Goal: Find contact information: Find contact information

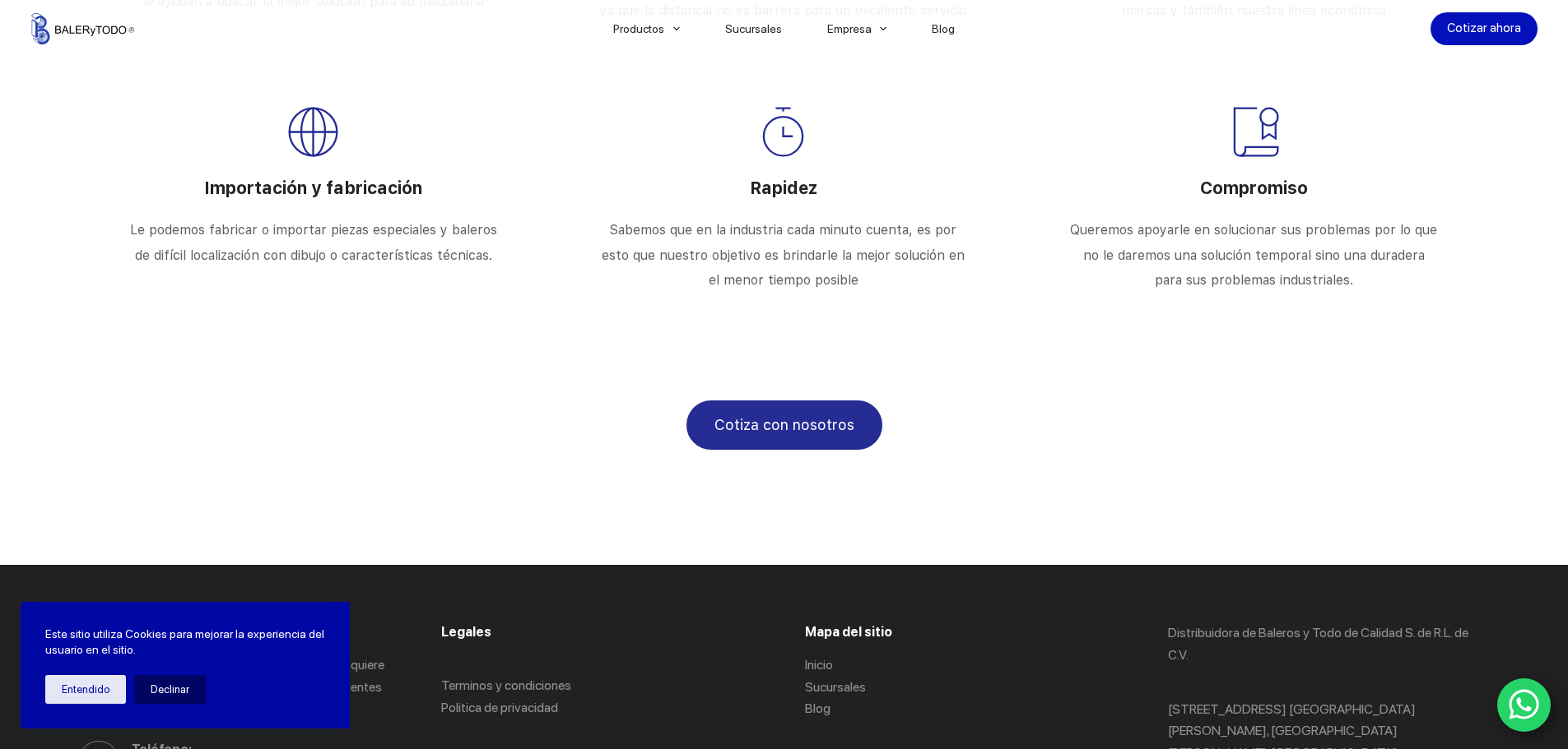
scroll to position [2892, 0]
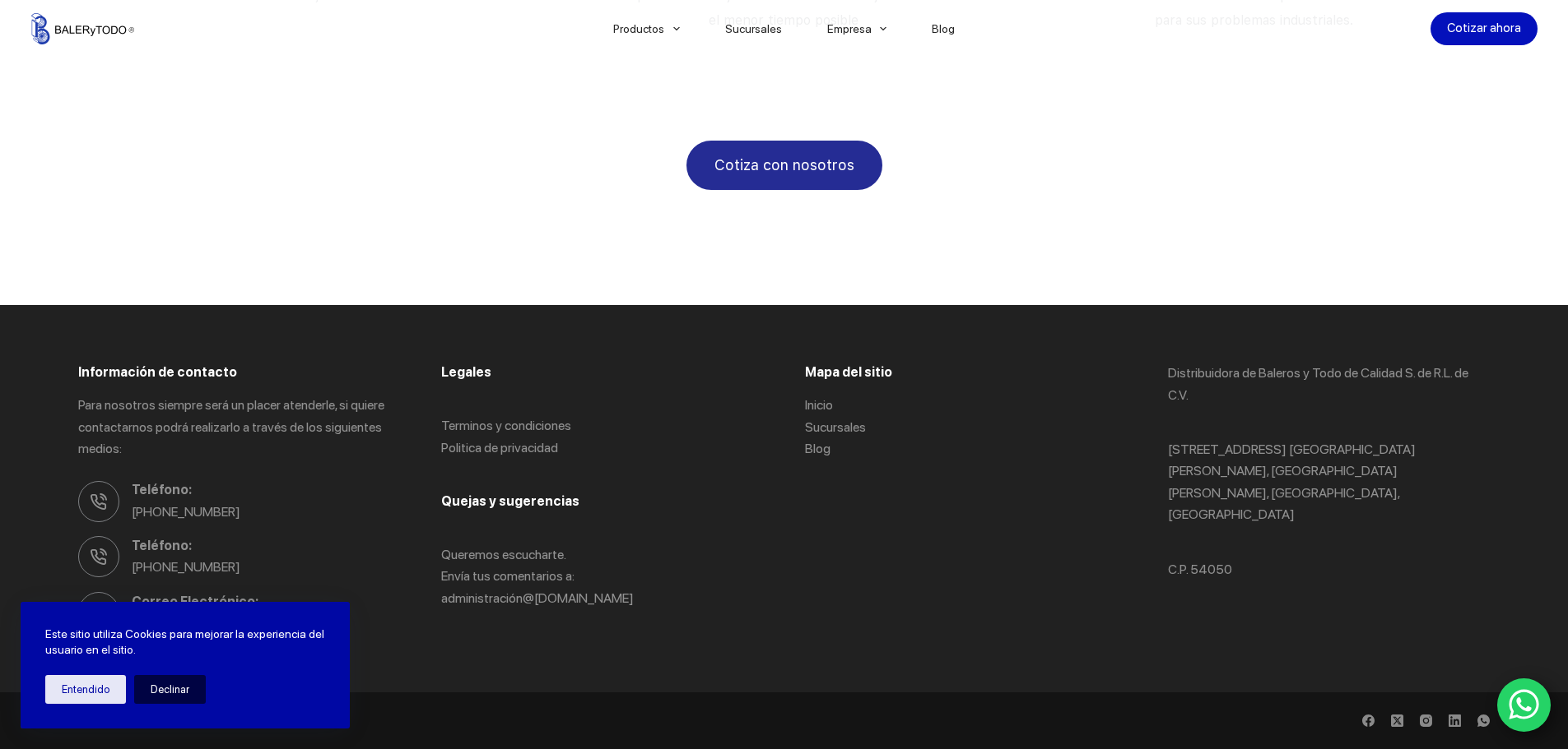
click at [169, 677] on button "Declinar" at bounding box center [170, 690] width 72 height 29
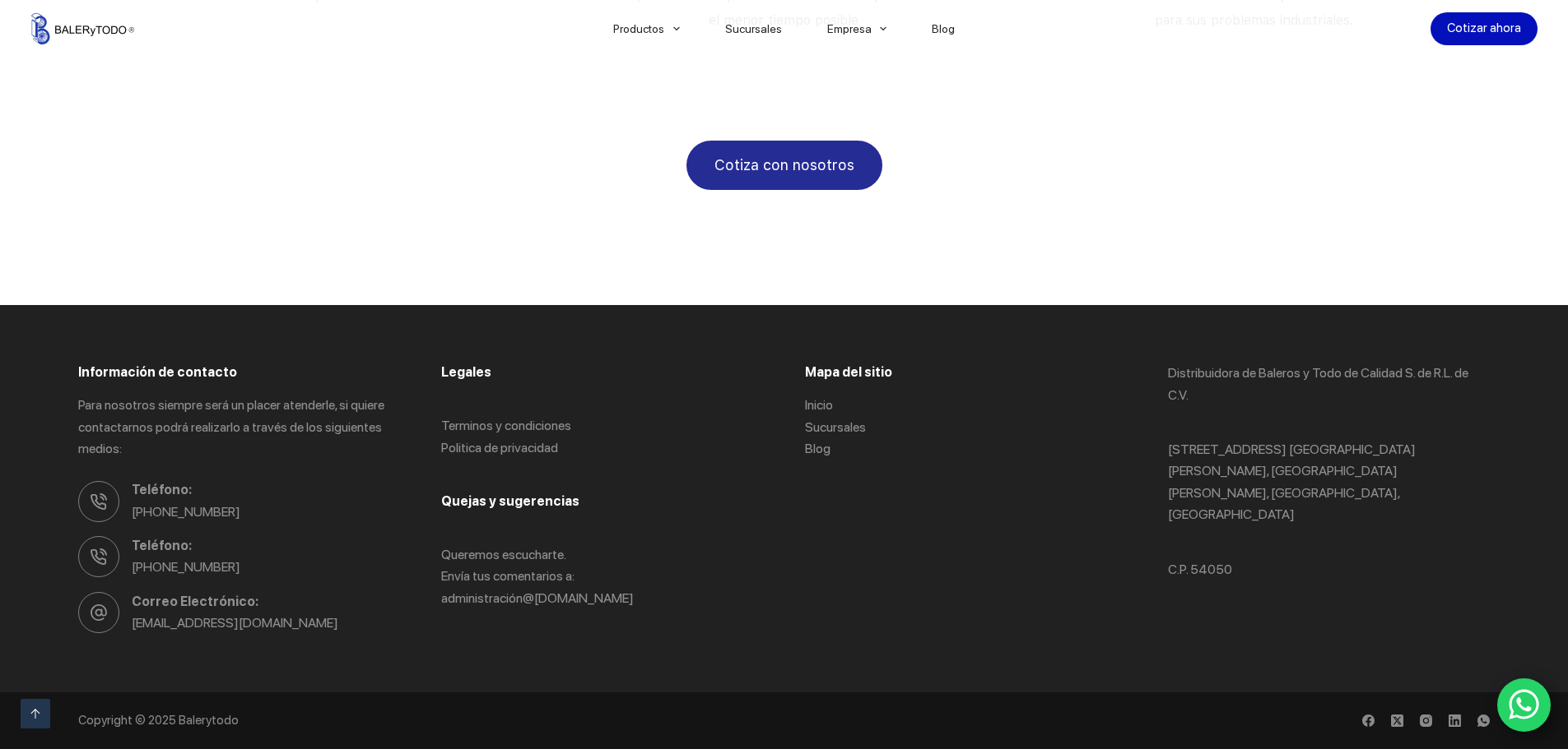
drag, startPoint x: 169, startPoint y: 677, endPoint x: 613, endPoint y: 358, distance: 546.7
click at [613, 358] on div "Información de contacto Para nosotros siempre será un placer atenderle, si quie…" at bounding box center [784, 498] width 1412 height 387
drag, startPoint x: 319, startPoint y: 616, endPoint x: 127, endPoint y: 633, distance: 192.8
click at [132, 633] on span "[EMAIL_ADDRESS][DOMAIN_NAME]" at bounding box center [266, 623] width 268 height 21
copy link "[EMAIL_ADDRESS][DOMAIN_NAME]"
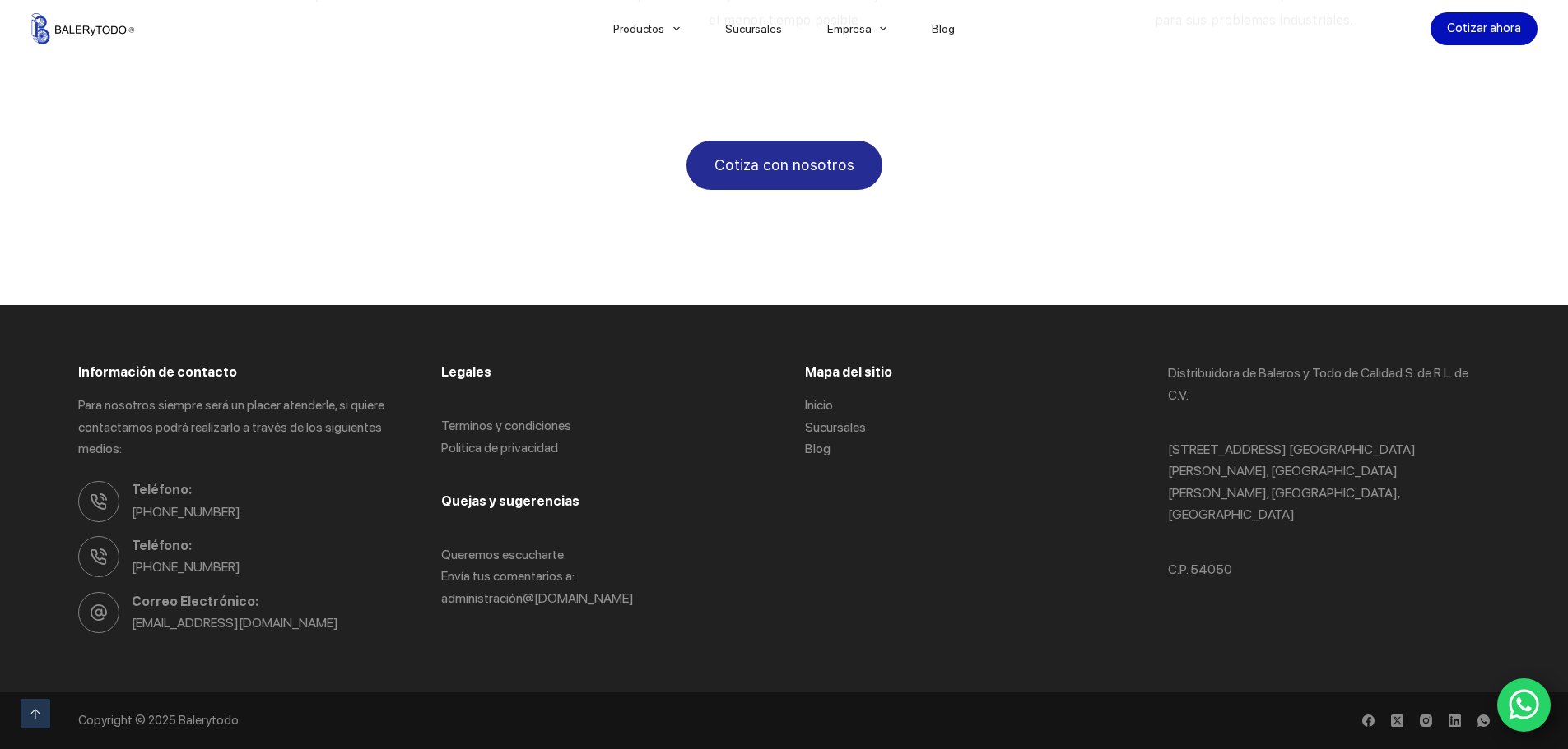
click at [789, 463] on div "Información de contacto Para nosotros siempre será un placer atenderle, si quie…" at bounding box center [784, 498] width 1412 height 387
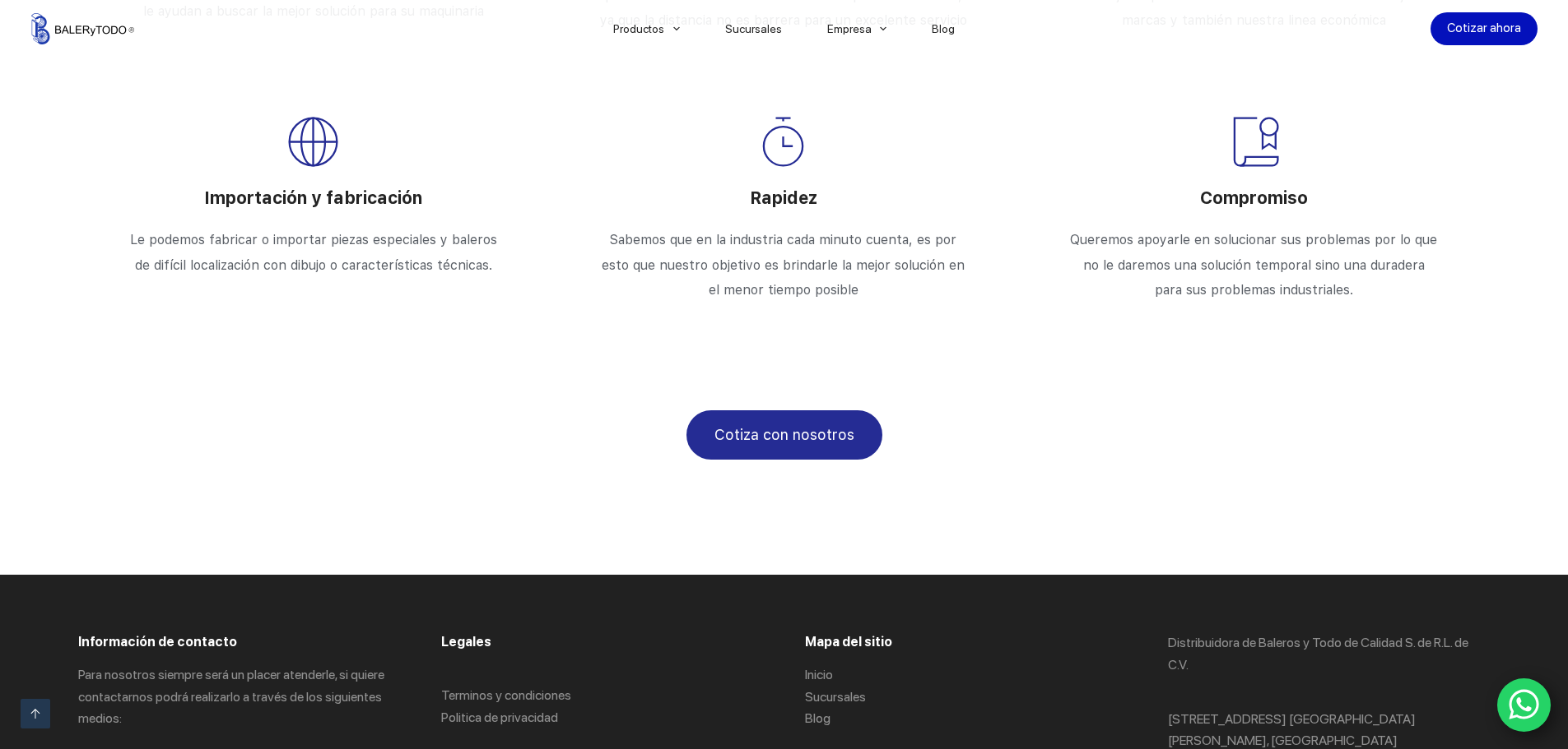
scroll to position [2892, 0]
